Goal: Information Seeking & Learning: Check status

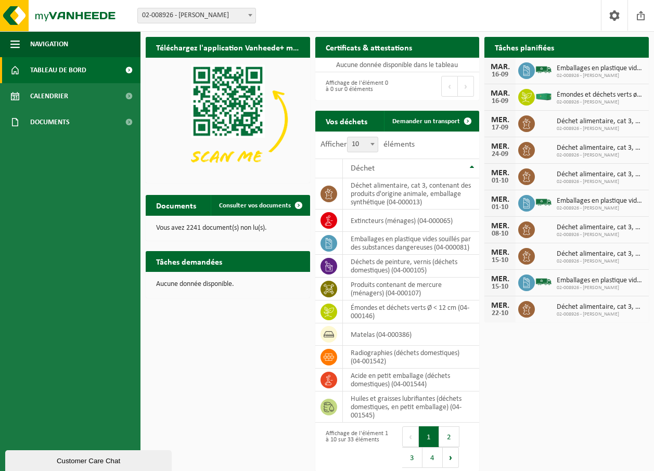
click at [210, 19] on span "02-008926 - [PERSON_NAME]" at bounding box center [197, 15] width 118 height 15
click at [211, 17] on span "02-008926 - [PERSON_NAME]" at bounding box center [197, 15] width 118 height 15
click at [204, 20] on span "02-008926 - [PERSON_NAME]" at bounding box center [197, 15] width 118 height 15
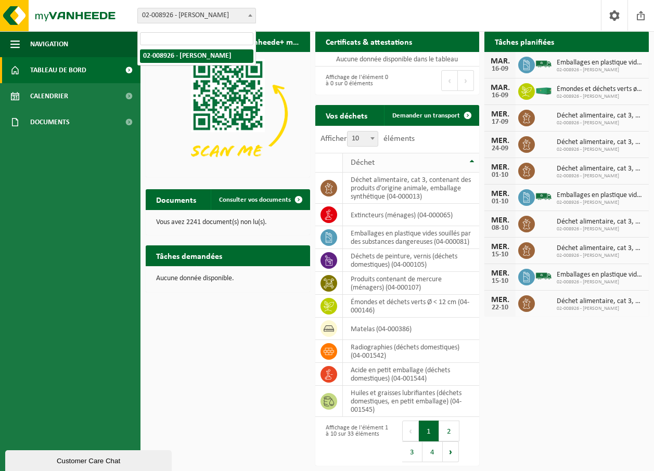
scroll to position [14, 0]
click at [389, 176] on td "déchet alimentaire, cat 3, contenant des produits d'origine animale, emballage …" at bounding box center [411, 188] width 137 height 31
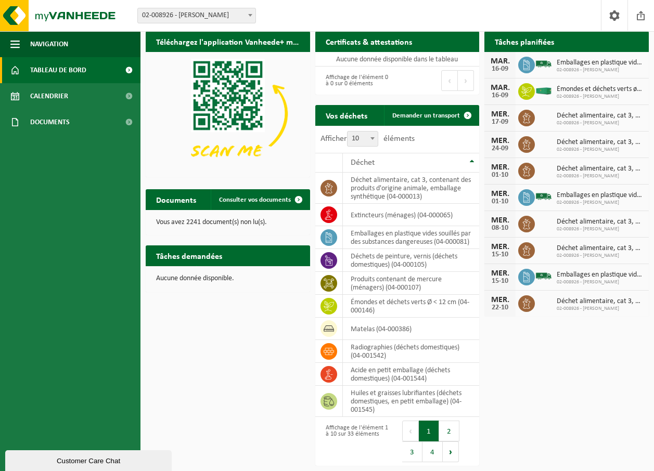
click at [560, 85] on span "Émondes et déchets verts ø < 12 cm" at bounding box center [599, 89] width 87 height 8
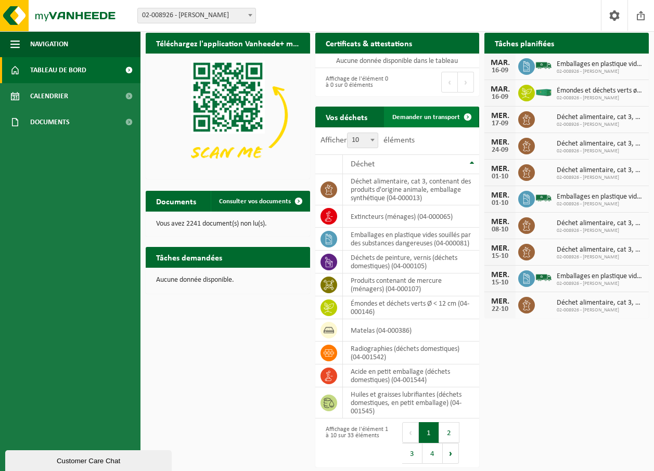
scroll to position [0, 0]
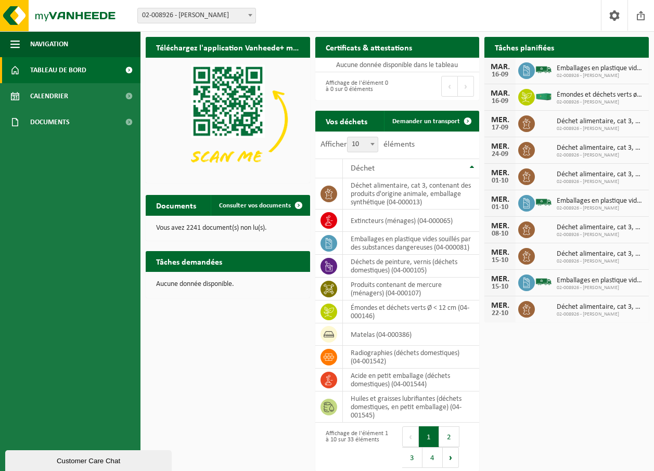
click at [74, 67] on span "Tableau de bord" at bounding box center [58, 70] width 56 height 26
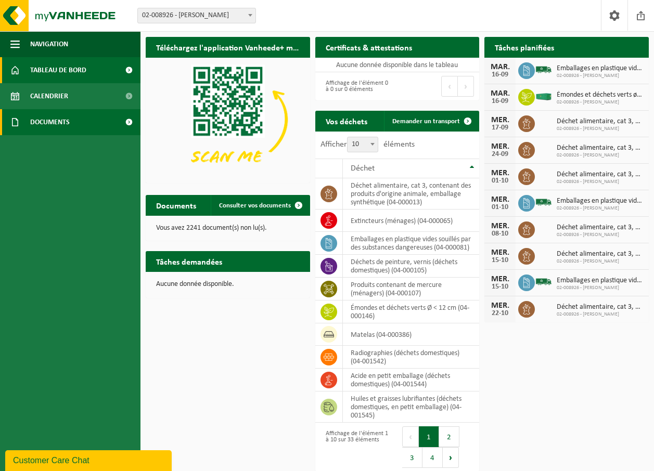
click at [71, 118] on link "Documents" at bounding box center [70, 122] width 140 height 26
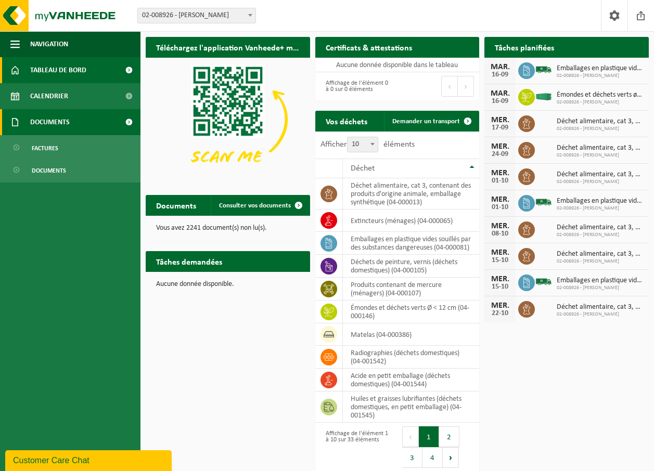
click at [50, 124] on span "Documents" at bounding box center [50, 122] width 40 height 26
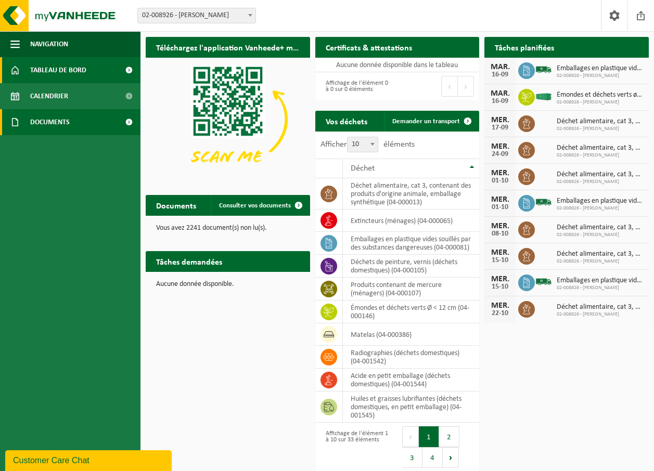
click at [50, 124] on span "Documents" at bounding box center [50, 122] width 40 height 26
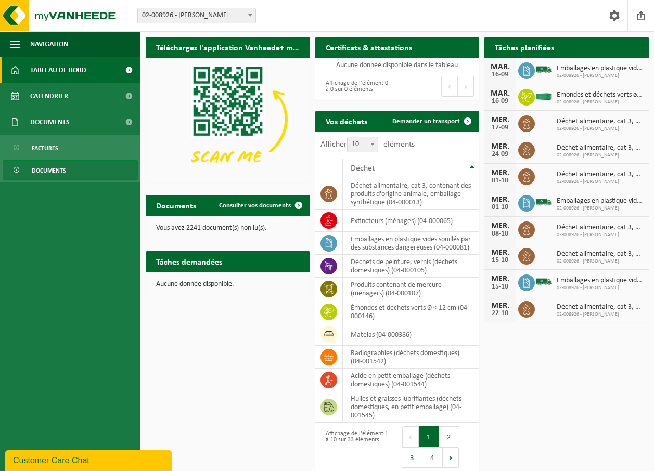
click at [57, 165] on span "Documents" at bounding box center [49, 171] width 34 height 20
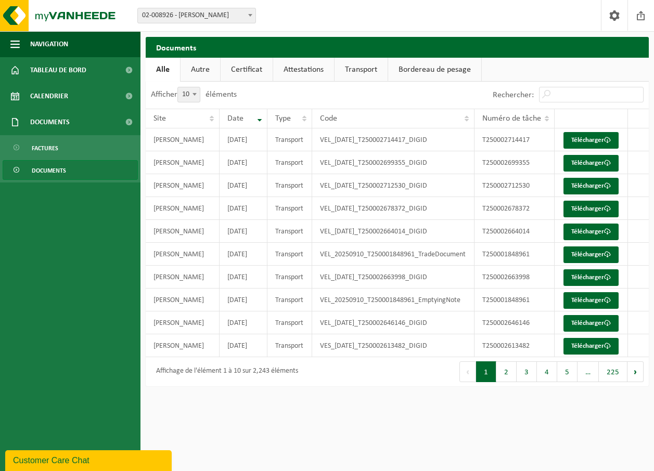
click at [430, 68] on link "Bordereau de pesage" at bounding box center [434, 70] width 93 height 24
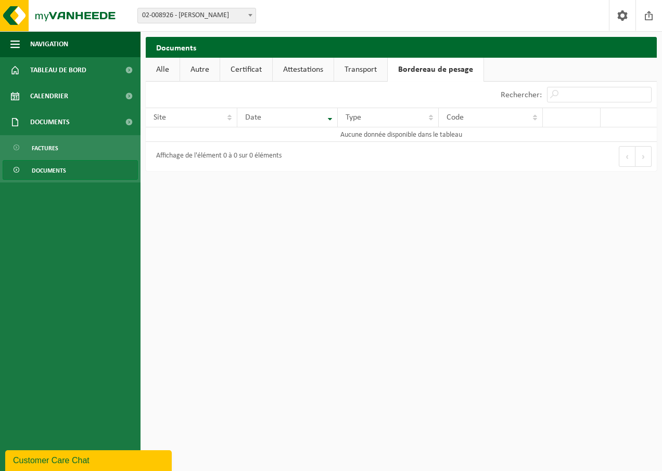
click at [358, 68] on link "Transport" at bounding box center [360, 70] width 53 height 24
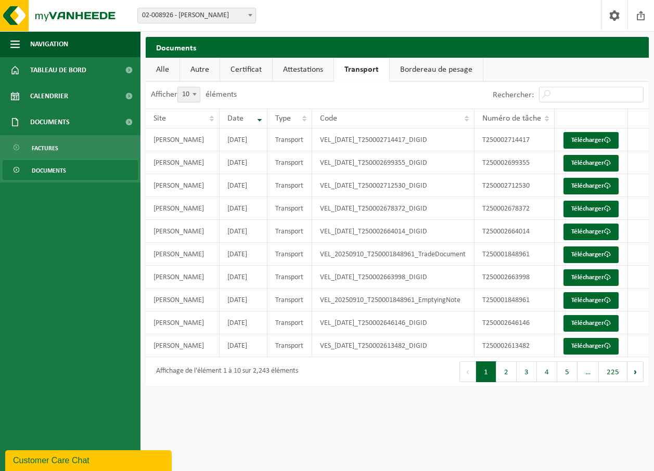
click at [287, 72] on link "Attestations" at bounding box center [303, 70] width 61 height 24
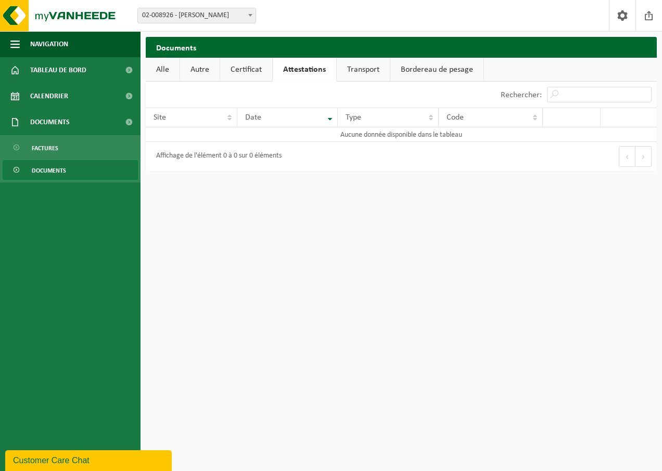
click at [268, 70] on link "Certificat" at bounding box center [246, 70] width 52 height 24
click at [205, 65] on link "Autre" at bounding box center [200, 70] width 40 height 24
click at [156, 77] on link "Alle" at bounding box center [163, 70] width 34 height 24
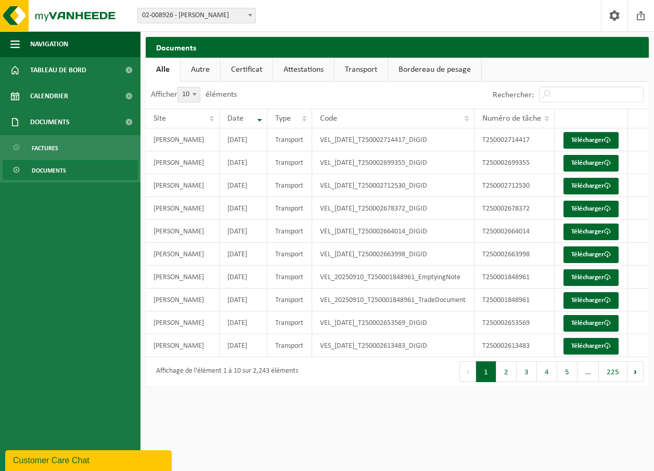
click at [202, 17] on span "02-008926 - [PERSON_NAME]" at bounding box center [197, 15] width 118 height 15
click at [89, 97] on link "Calendrier" at bounding box center [70, 96] width 140 height 26
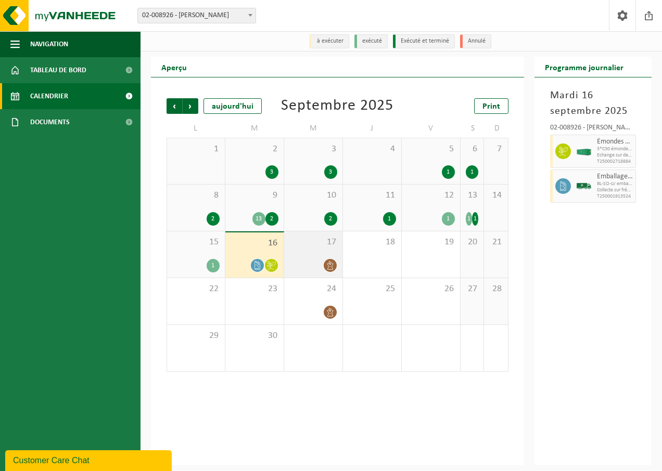
click at [321, 254] on div "17" at bounding box center [313, 254] width 58 height 46
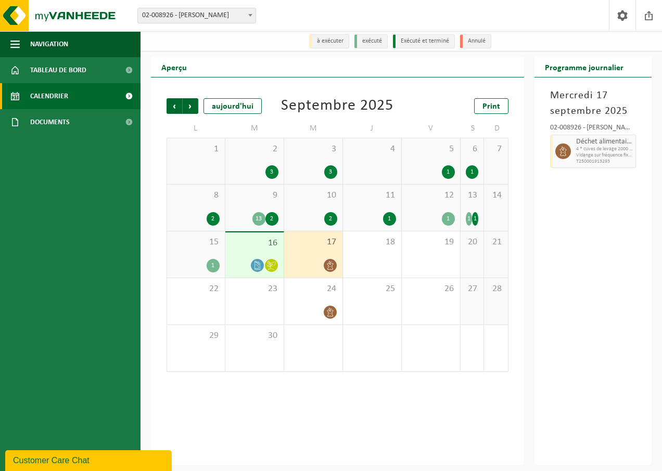
click at [359, 202] on div "11 1" at bounding box center [372, 208] width 58 height 46
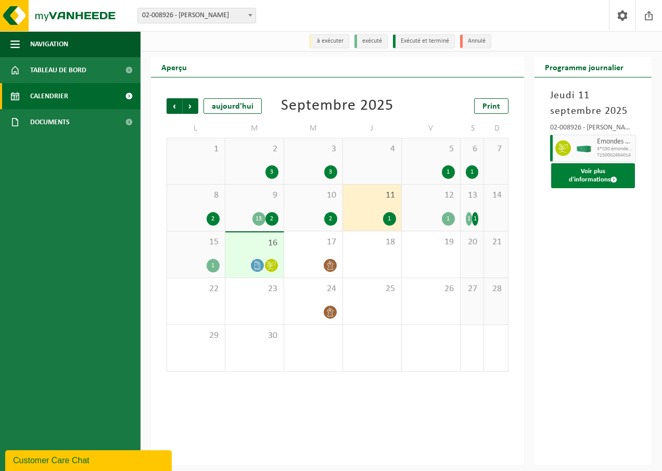
click at [605, 166] on button "Voir plus d'informations" at bounding box center [593, 175] width 84 height 25
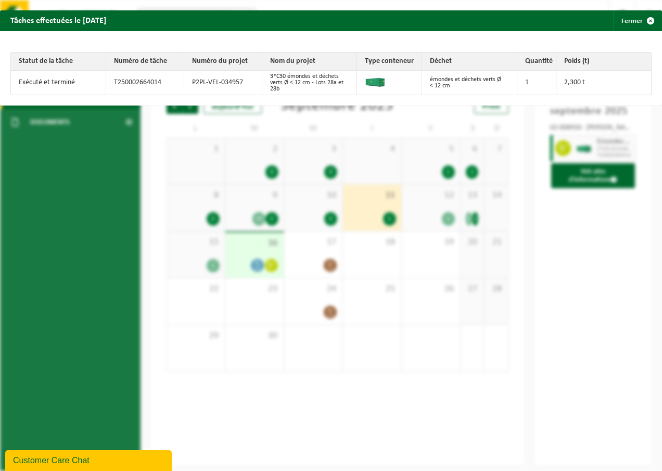
click at [517, 239] on div "Tâches effectuées le 2025-09-11 Fermer Statut de la tâche Numéro de tâche Numér…" at bounding box center [331, 235] width 662 height 471
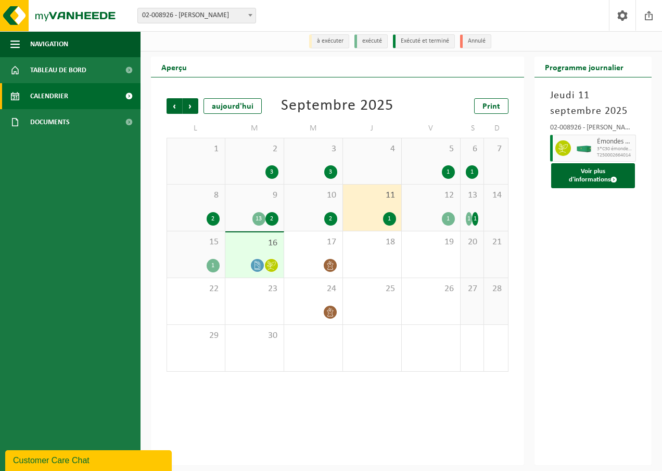
click at [211, 255] on div "15 1" at bounding box center [196, 254] width 58 height 46
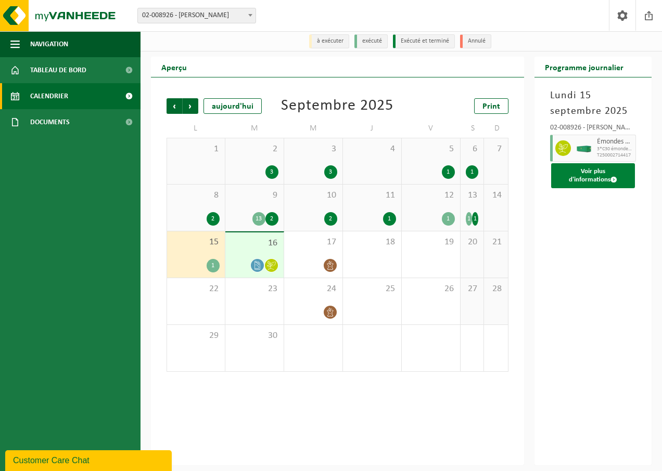
click at [592, 170] on button "Voir plus d'informations" at bounding box center [593, 175] width 84 height 25
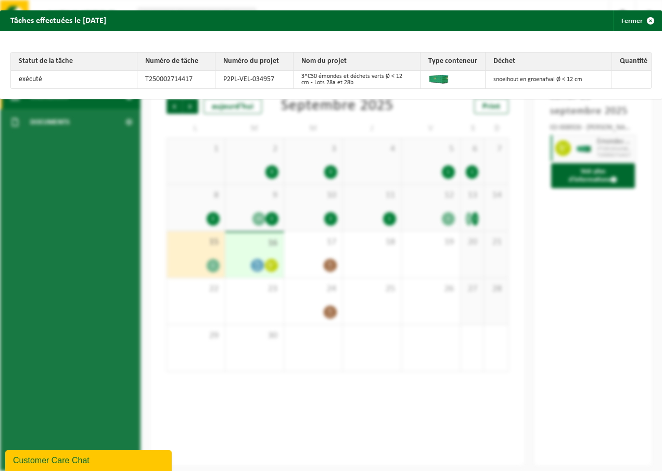
click at [537, 254] on div "Tâches effectuées le 2025-09-15 Fermer Statut de la tâche Numéro de tâche Numér…" at bounding box center [331, 235] width 662 height 471
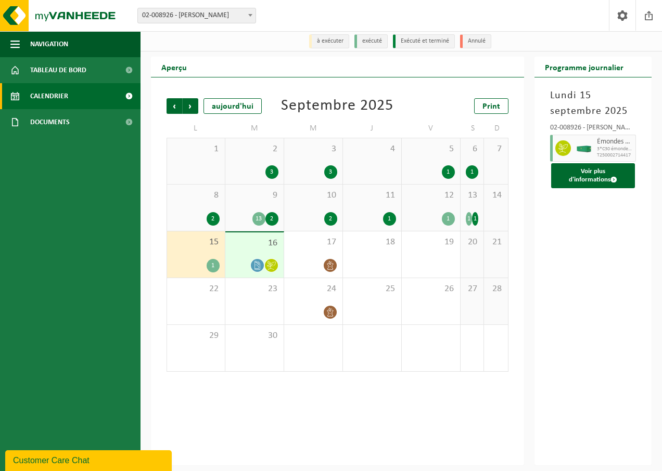
click at [266, 257] on div "16" at bounding box center [254, 254] width 58 height 45
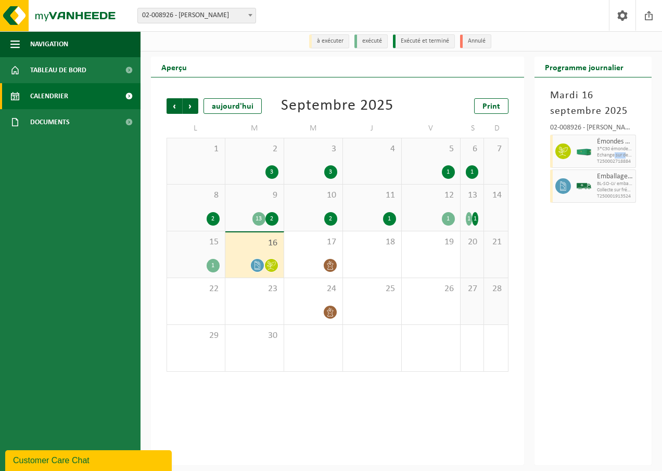
drag, startPoint x: 614, startPoint y: 153, endPoint x: 625, endPoint y: 155, distance: 10.5
click at [625, 155] on span "Echange sur demande" at bounding box center [615, 155] width 36 height 6
click at [624, 157] on span "Echange sur demande" at bounding box center [615, 155] width 36 height 6
click at [306, 262] on div at bounding box center [313, 265] width 48 height 14
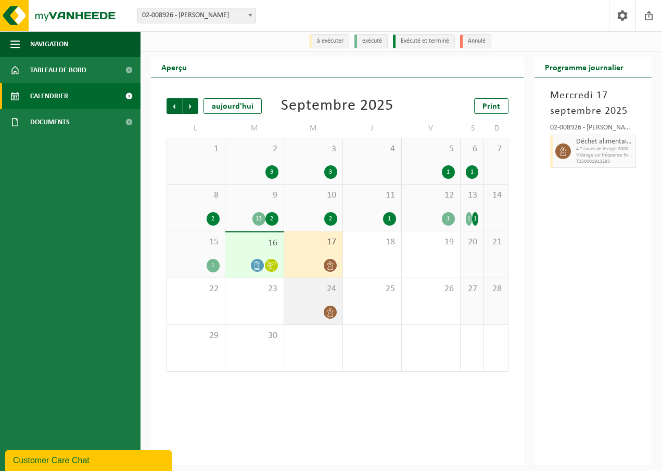
click at [308, 295] on div "24" at bounding box center [313, 301] width 58 height 46
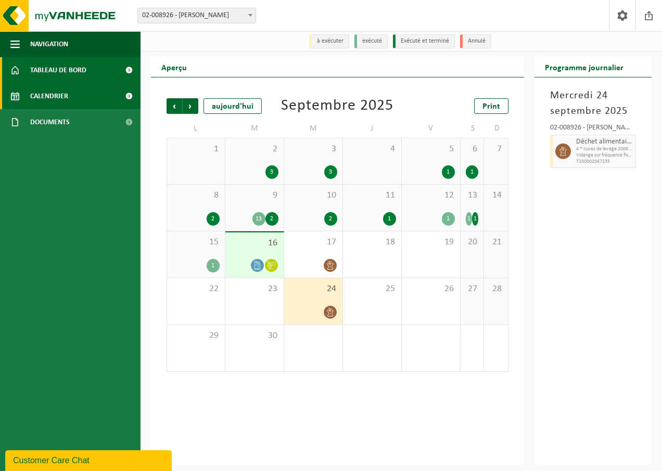
click at [95, 65] on link "Tableau de bord" at bounding box center [70, 70] width 140 height 26
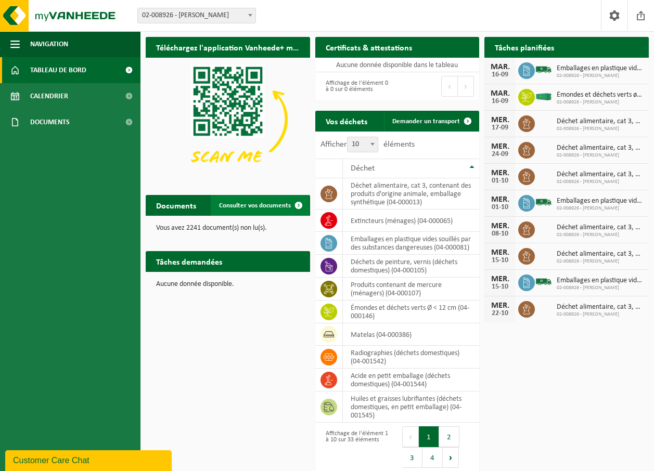
click at [276, 206] on span "Consulter vos documents" at bounding box center [255, 205] width 72 height 7
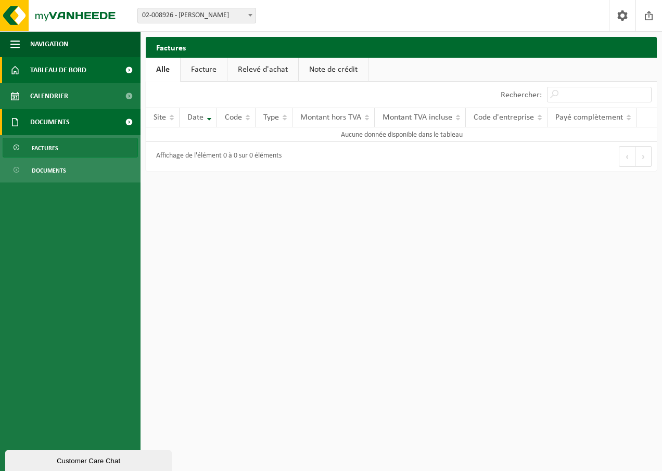
click at [83, 68] on span "Tableau de bord" at bounding box center [58, 70] width 56 height 26
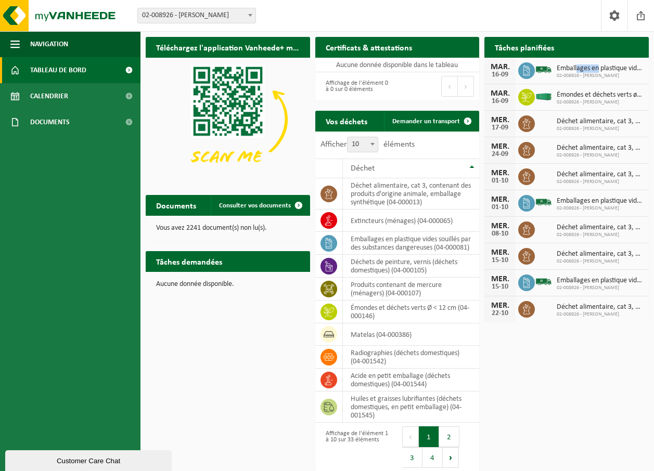
drag, startPoint x: 577, startPoint y: 68, endPoint x: 598, endPoint y: 70, distance: 21.4
click at [598, 70] on span "Emballages en plastique vides souillés par des substances dangereuses" at bounding box center [599, 68] width 87 height 8
drag, startPoint x: 598, startPoint y: 70, endPoint x: 573, endPoint y: 89, distance: 31.6
click at [573, 89] on div "Émondes et déchets verts ø < 12 cm 02-008926 - IPALLE THUIN" at bounding box center [597, 97] width 92 height 16
